Goal: Task Accomplishment & Management: Manage account settings

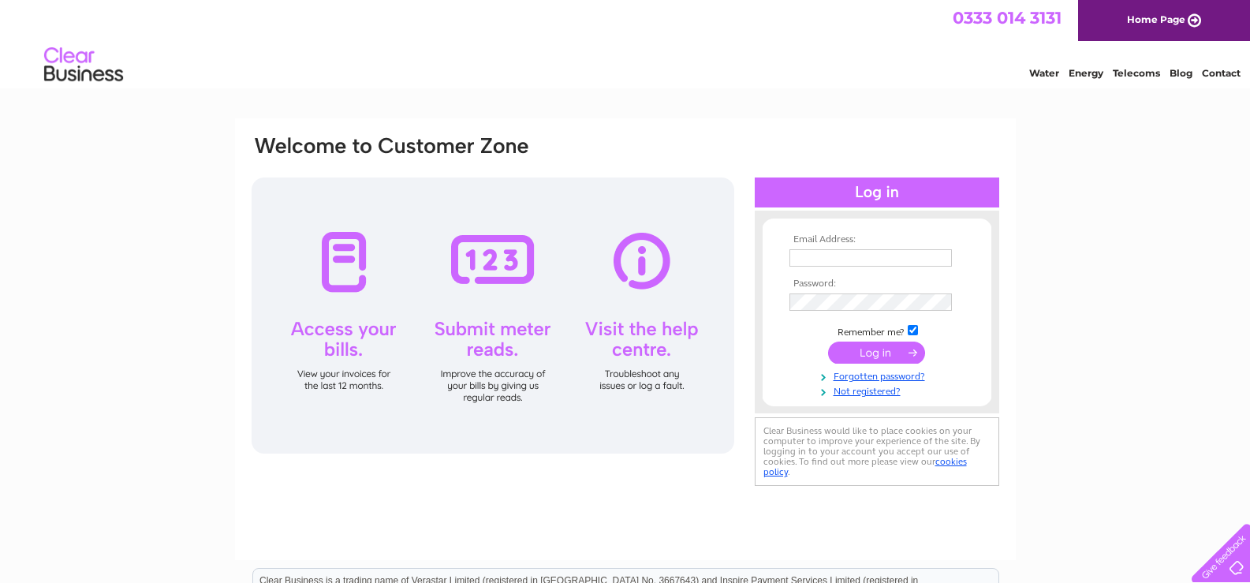
click at [906, 261] on input "text" at bounding box center [870, 257] width 162 height 17
type input "stathotel@aol.com"
click at [886, 354] on input "submit" at bounding box center [876, 352] width 97 height 22
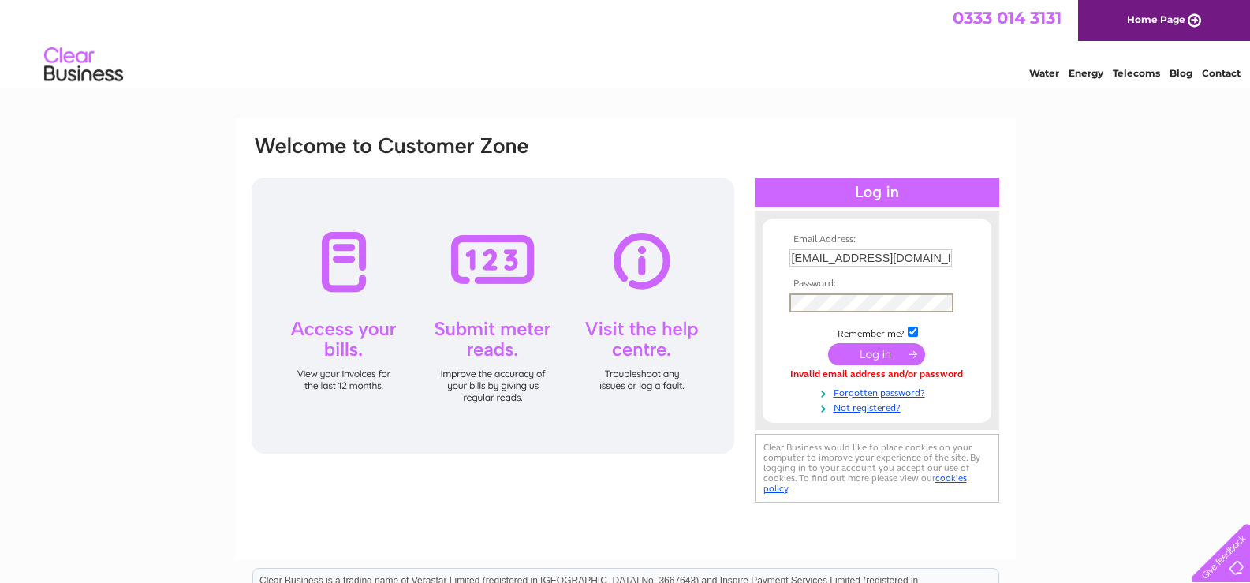
click at [866, 352] on input "submit" at bounding box center [876, 354] width 97 height 22
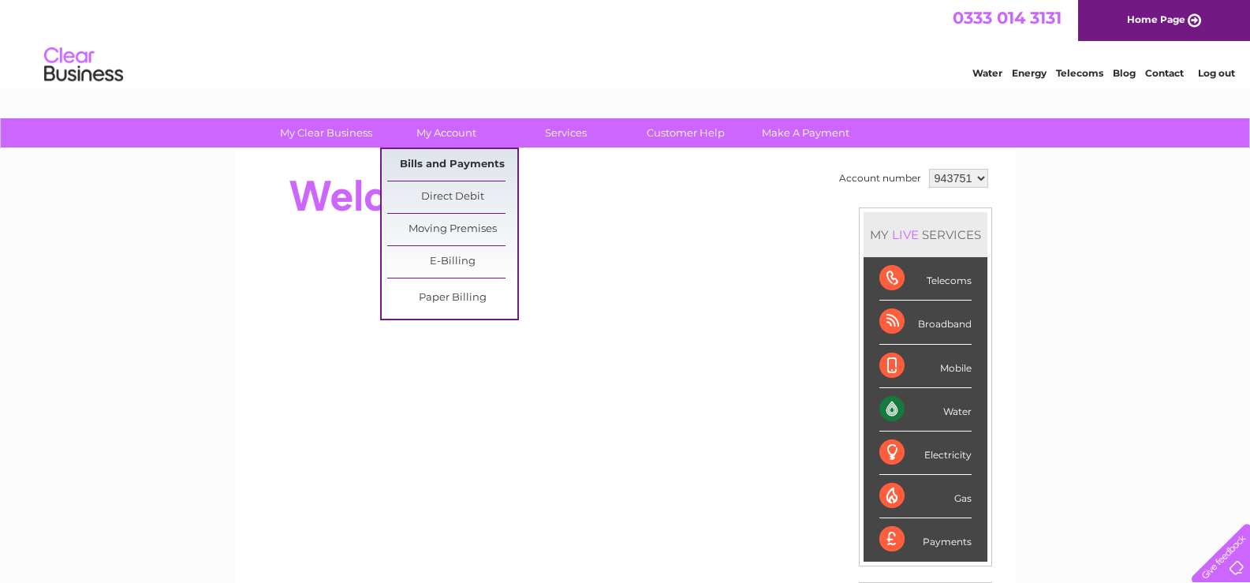
click at [443, 165] on link "Bills and Payments" at bounding box center [452, 165] width 130 height 32
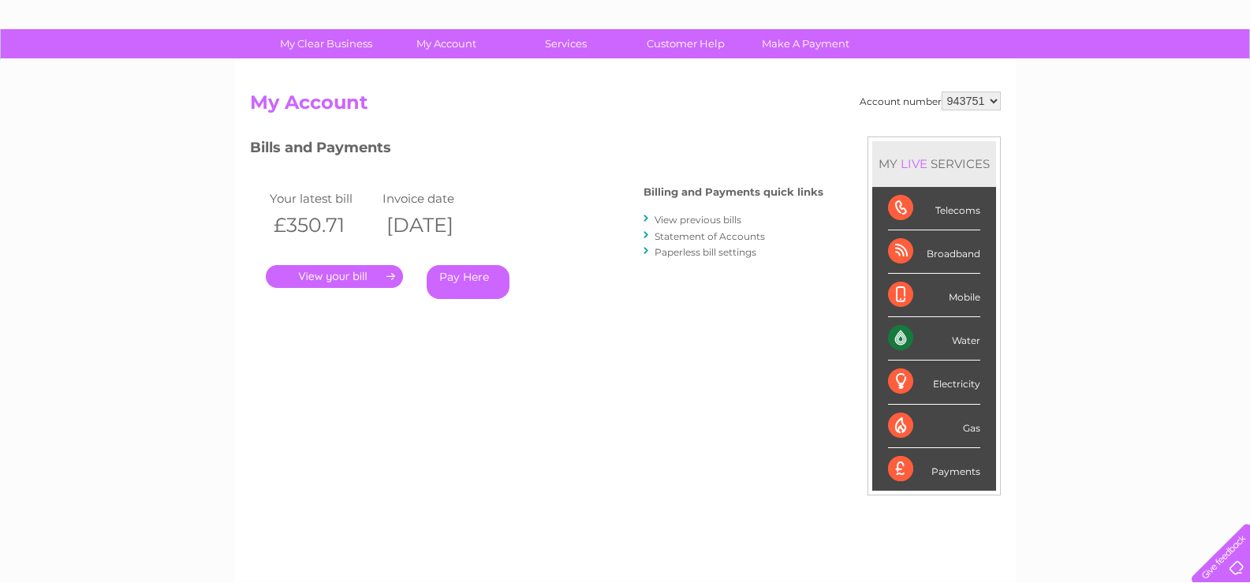
scroll to position [79, 0]
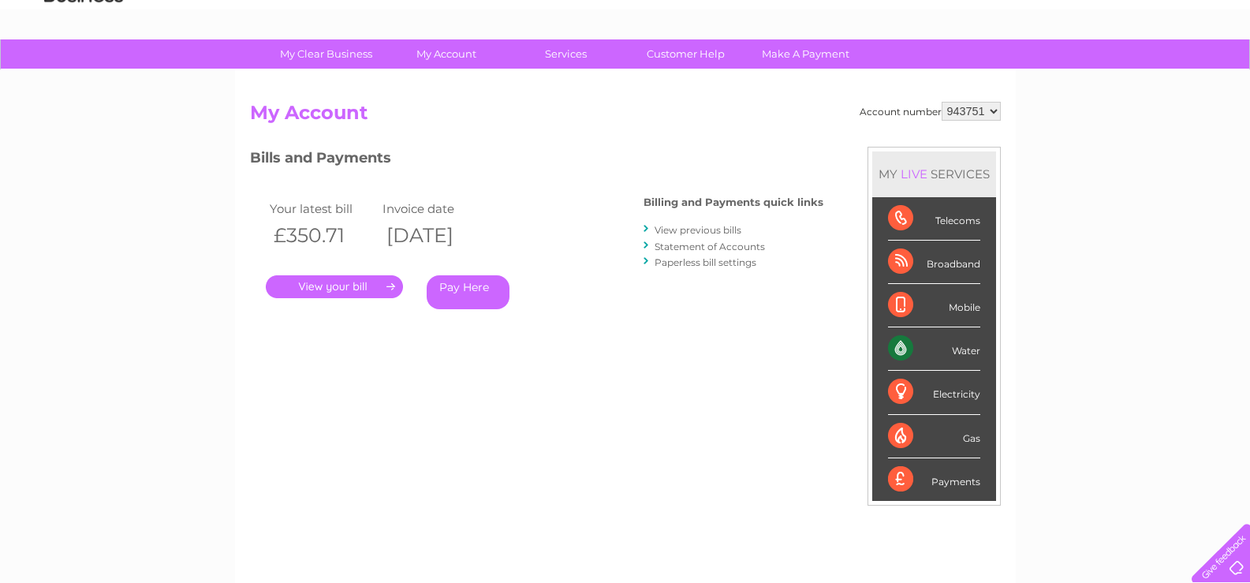
click at [328, 283] on link "." at bounding box center [334, 286] width 137 height 23
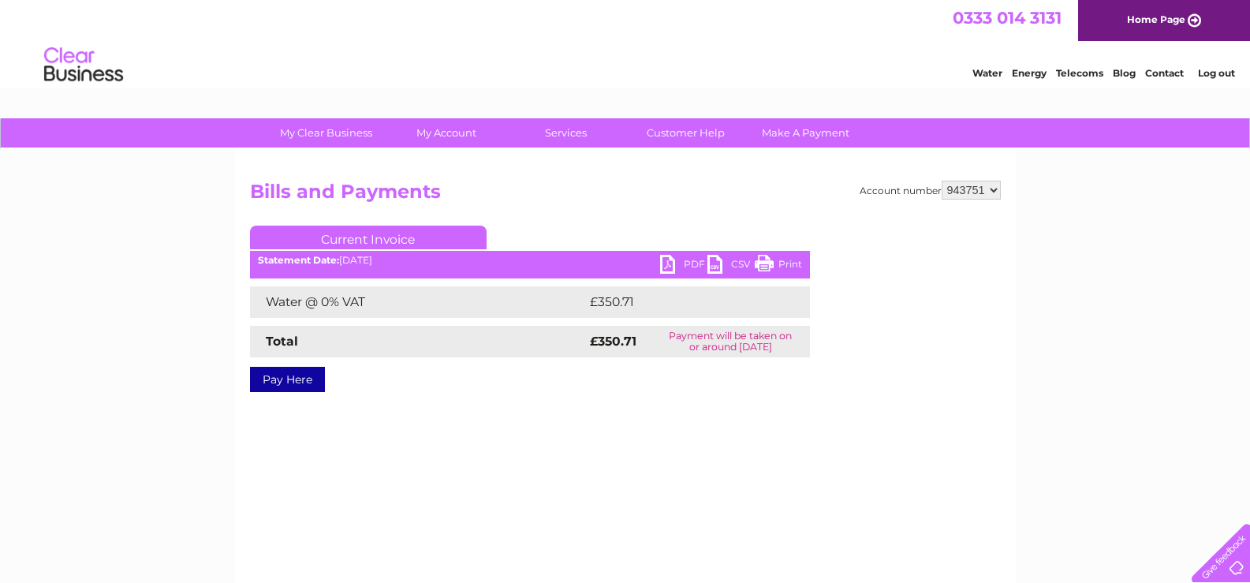
click at [687, 259] on link "PDF" at bounding box center [683, 266] width 47 height 23
click at [1211, 74] on link "Log out" at bounding box center [1216, 73] width 37 height 12
